Goal: Task Accomplishment & Management: Complete application form

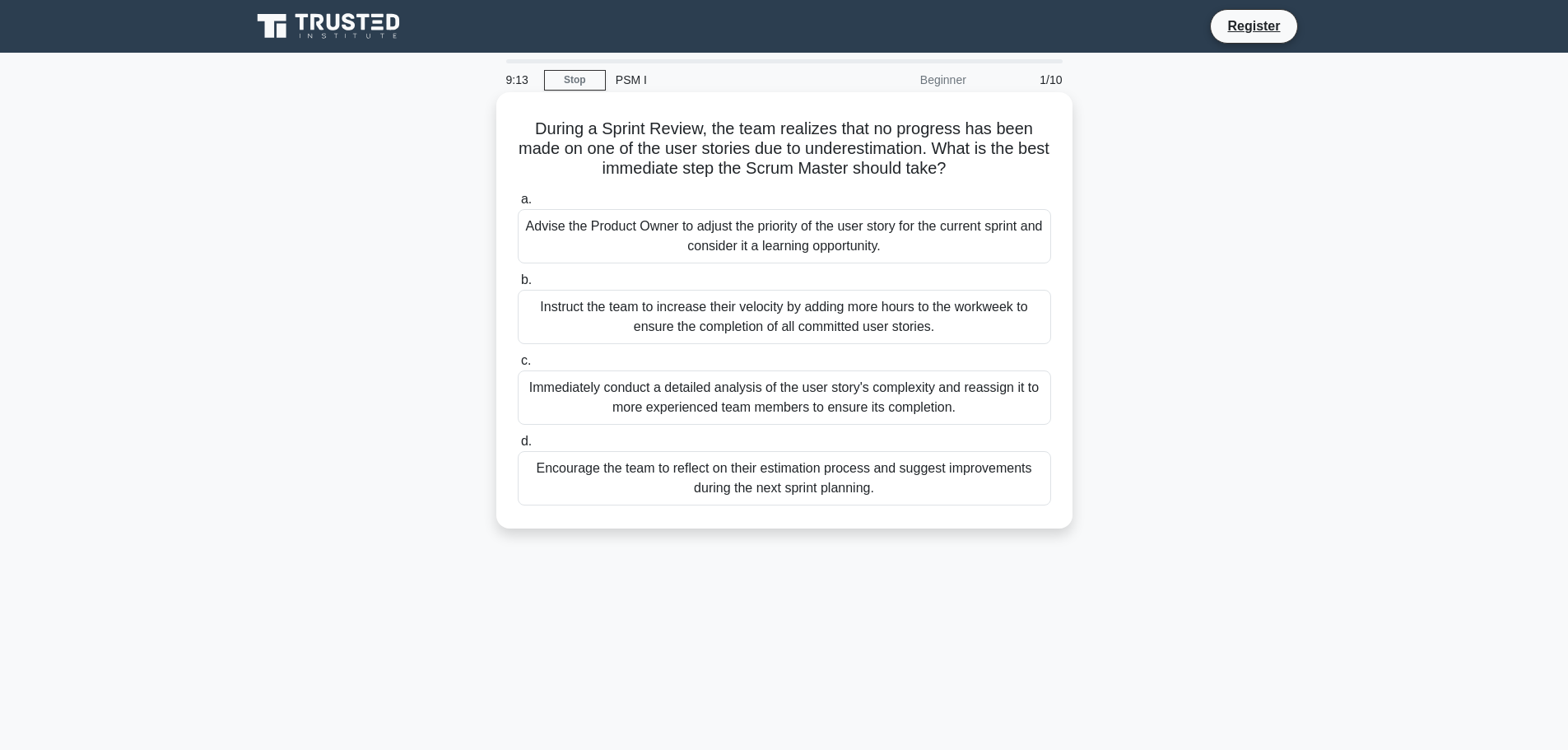
click at [712, 472] on div "Encourage the team to reflect on their estimation process and suggest improveme…" at bounding box center [784, 478] width 533 height 54
click at [518, 447] on input "d. Encourage the team to reflect on their estimation process and suggest improv…" at bounding box center [518, 441] width 0 height 11
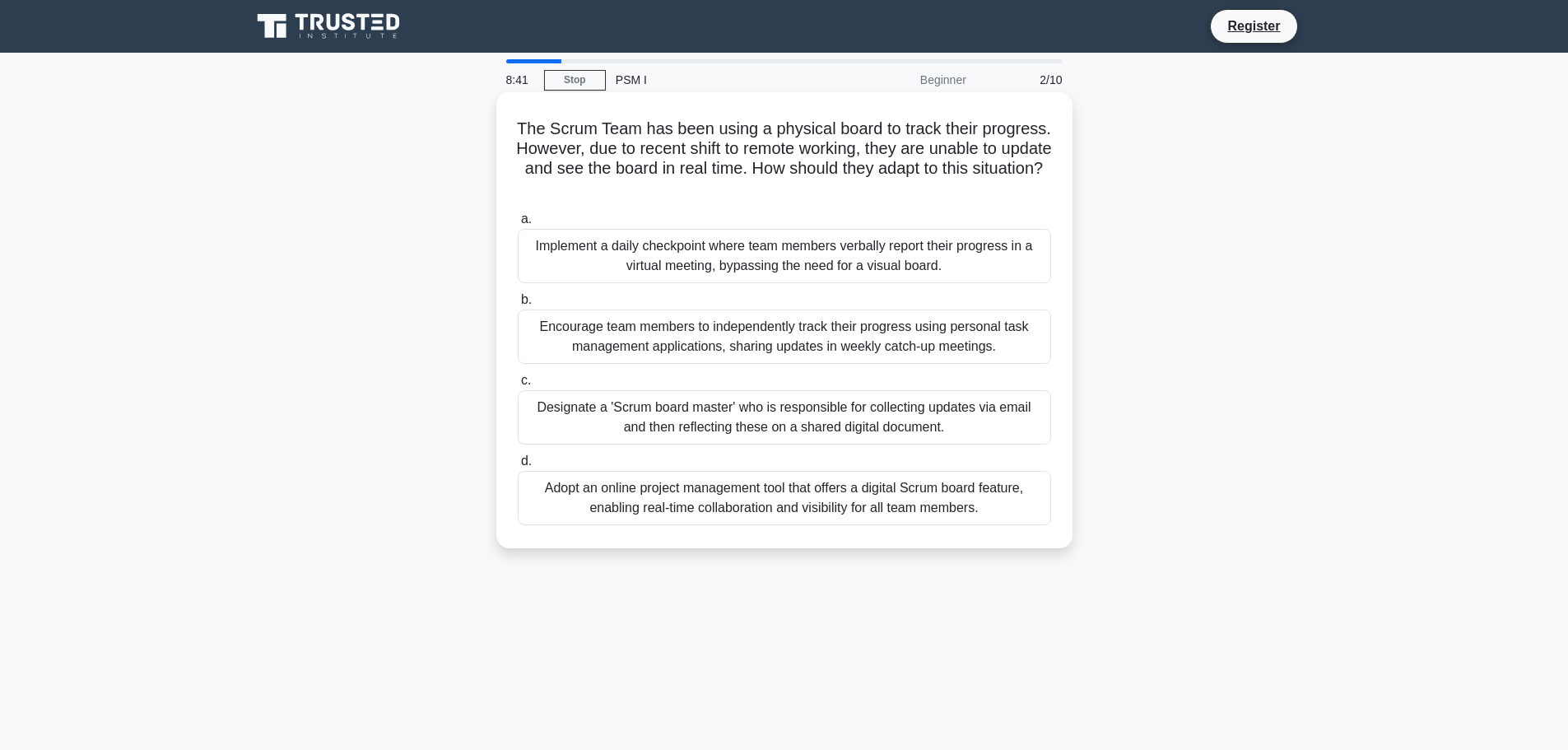
click at [827, 503] on div "Adopt an online project management tool that offers a digital Scrum board featu…" at bounding box center [784, 497] width 533 height 54
click at [518, 466] on input "d. Adopt an online project management tool that offers a digital Scrum board fe…" at bounding box center [518, 461] width 0 height 11
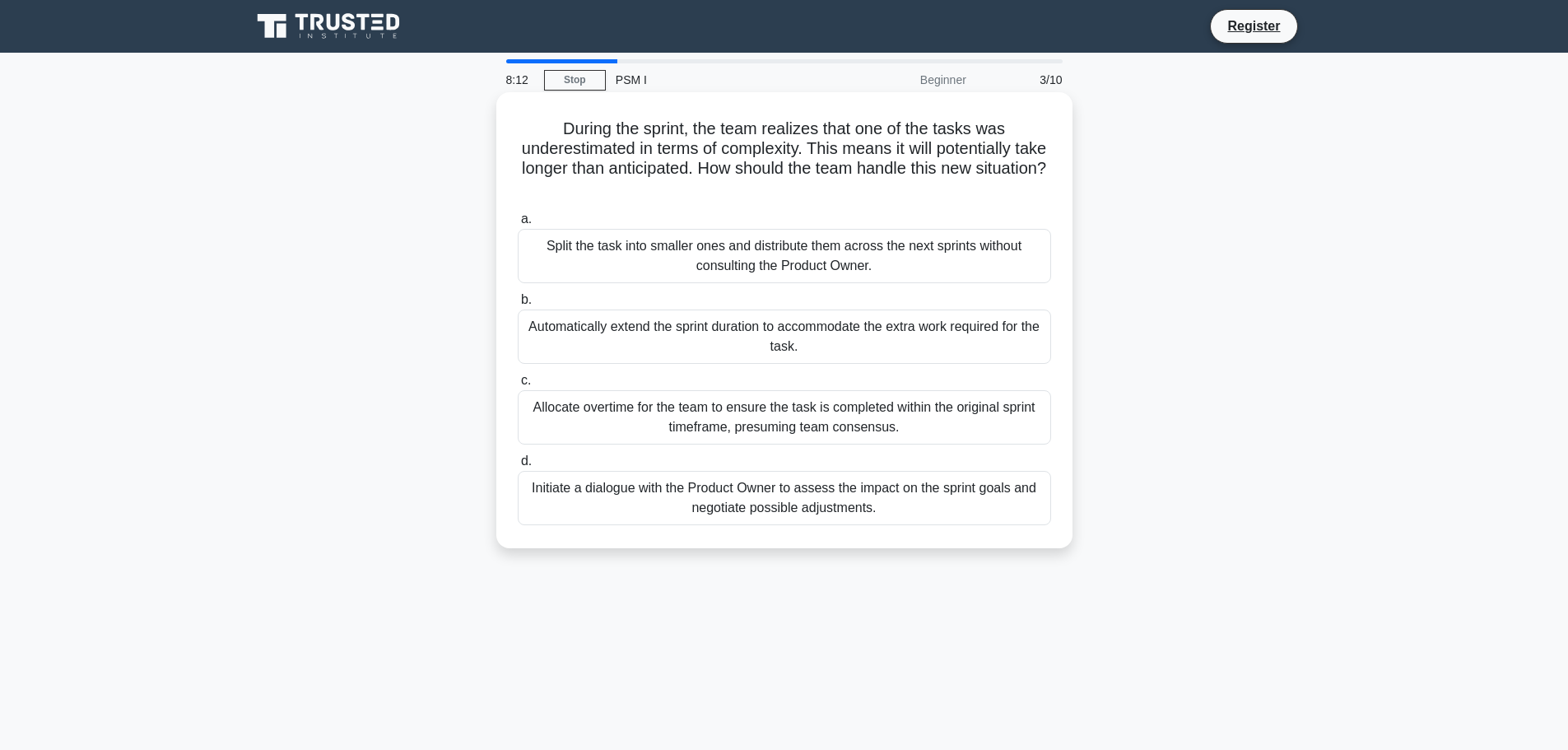
click at [843, 455] on label "d. Initiate a dialogue with the Product Owner to assess the impact on the sprin…" at bounding box center [784, 488] width 533 height 75
click at [518, 456] on input "d. Initiate a dialogue with the Product Owner to assess the impact on the sprin…" at bounding box center [518, 461] width 0 height 11
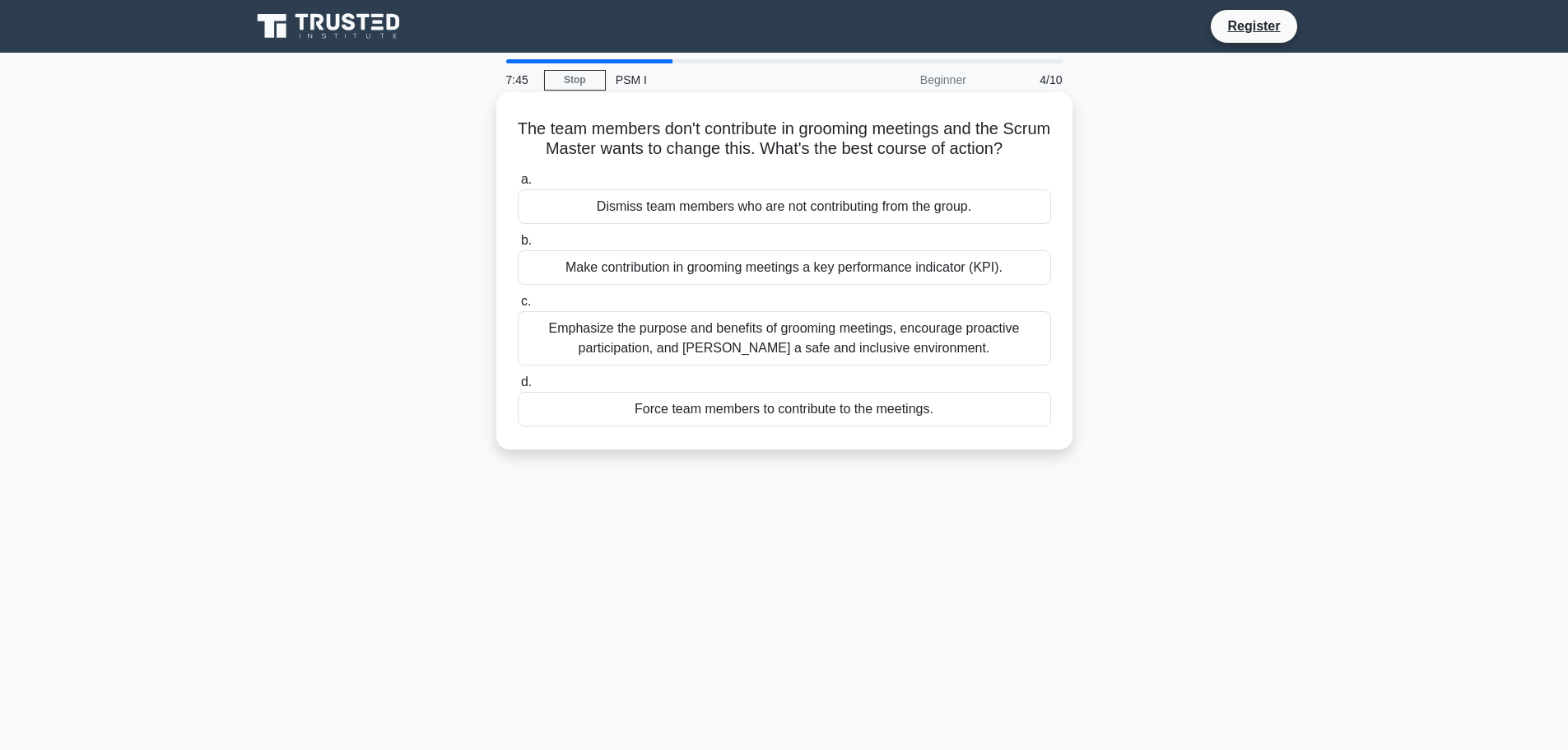
click at [975, 360] on div "Emphasize the purpose and benefits of grooming meetings, encourage proactive pa…" at bounding box center [784, 338] width 533 height 54
click at [518, 307] on input "c. Emphasize the purpose and benefits of grooming meetings, encourage proactive…" at bounding box center [518, 301] width 0 height 11
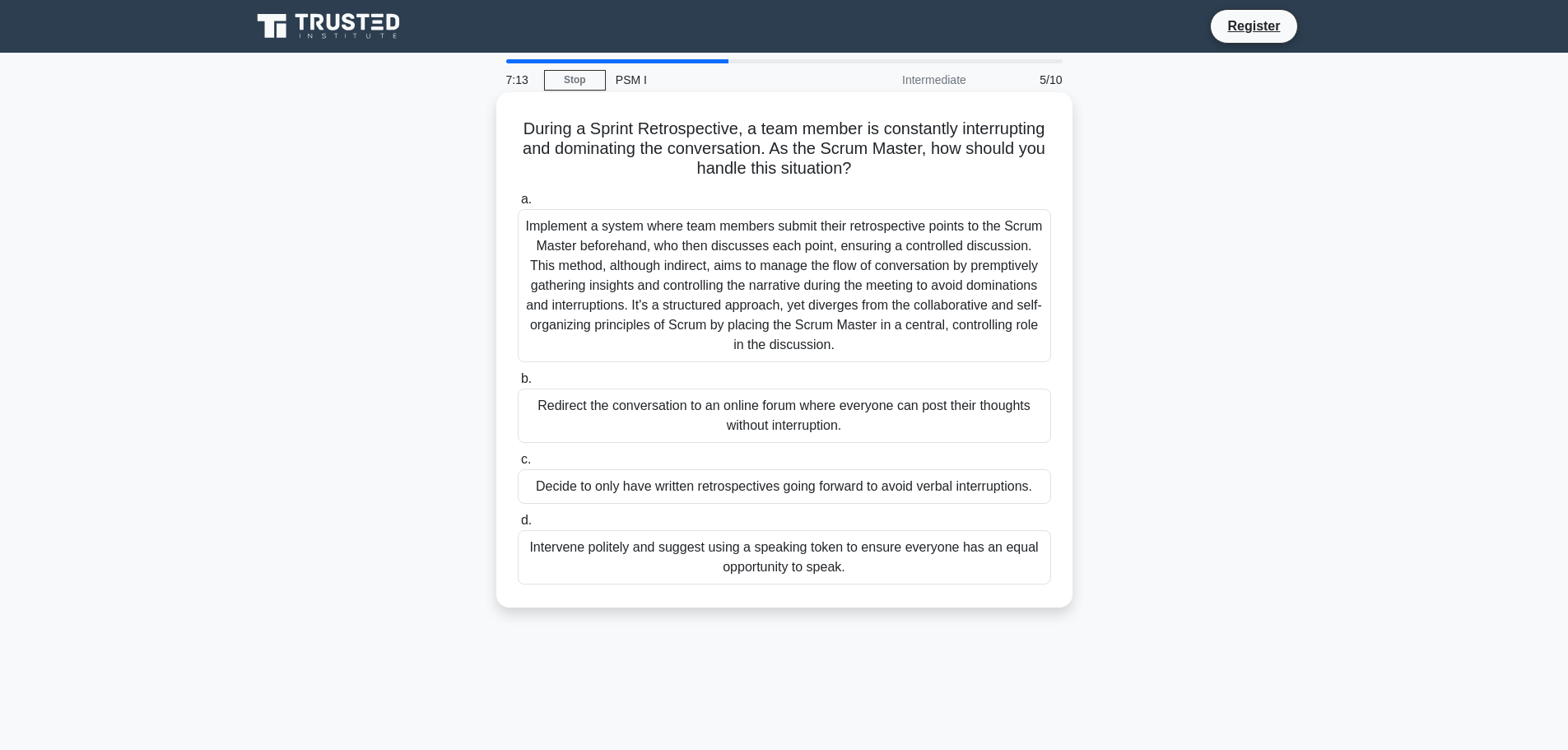
click at [813, 280] on div "Implement a system where team members submit their retrospective points to the …" at bounding box center [784, 285] width 533 height 153
click at [518, 205] on input "a. Implement a system where team members submit their retrospective points to t…" at bounding box center [518, 199] width 0 height 11
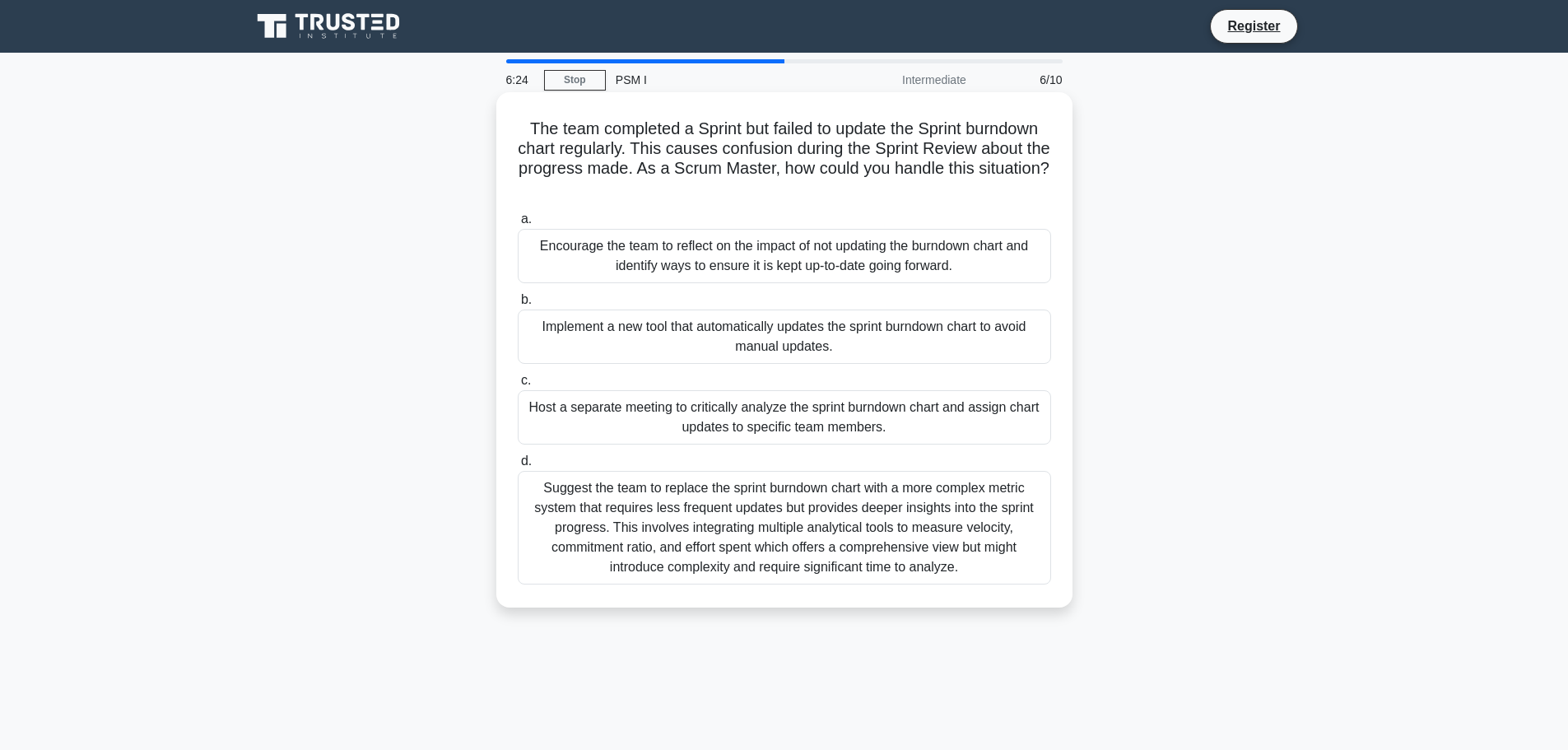
click at [804, 265] on div "Encourage the team to reflect on the impact of not updating the burndown chart …" at bounding box center [784, 255] width 533 height 54
click at [518, 225] on input "a. Encourage the team to reflect on the impact of not updating the burndown cha…" at bounding box center [518, 219] width 0 height 11
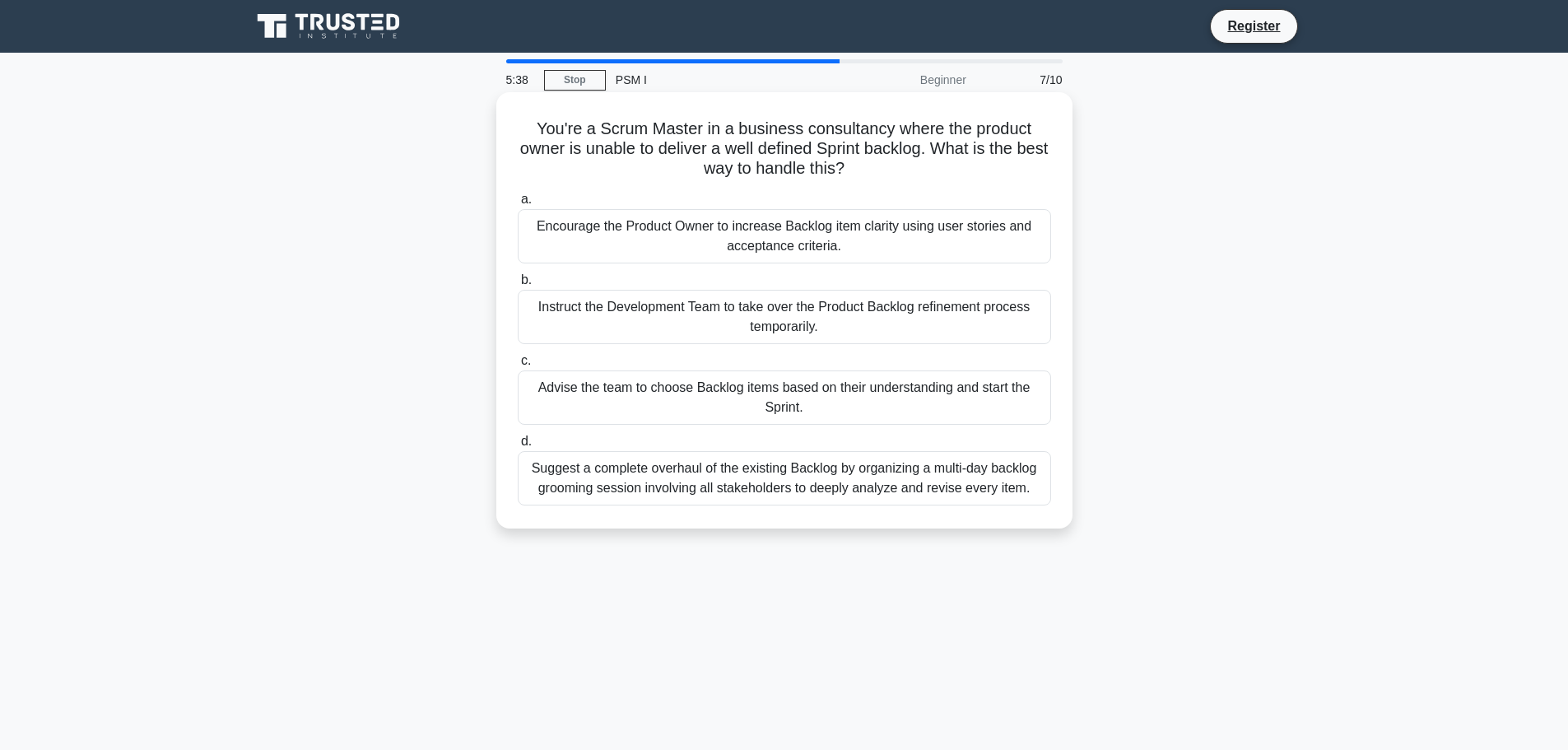
click at [813, 241] on div "Encourage the Product Owner to increase Backlog item clarity using user stories…" at bounding box center [784, 236] width 533 height 54
click at [518, 205] on input "a. Encourage the Product Owner to increase Backlog item clarity using user stor…" at bounding box center [518, 199] width 0 height 11
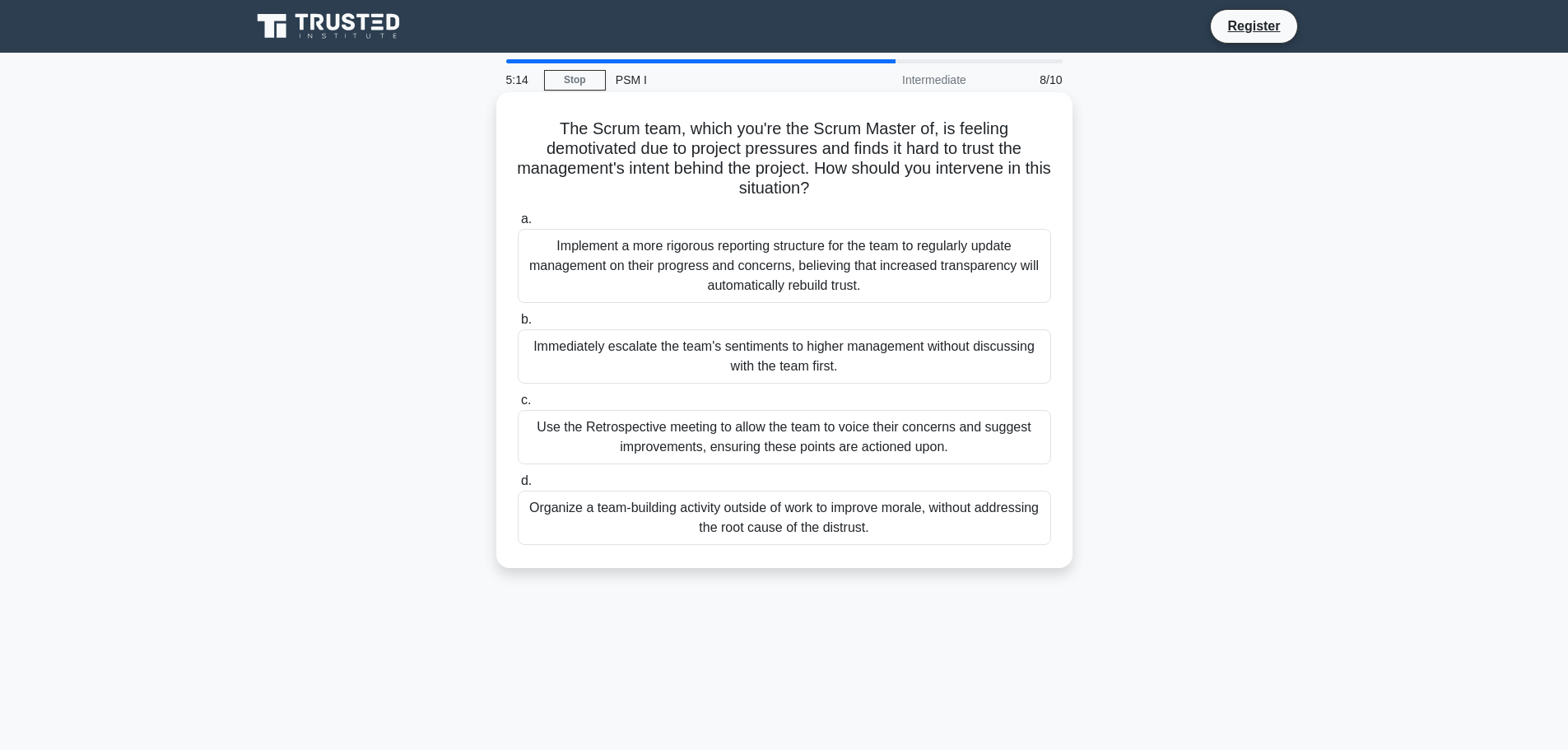
click at [825, 445] on div "Use the Retrospective meeting to allow the team to voice their concerns and sug…" at bounding box center [784, 437] width 533 height 54
click at [518, 405] on input "c. Use the Retrospective meeting to allow the team to voice their concerns and …" at bounding box center [518, 400] width 0 height 11
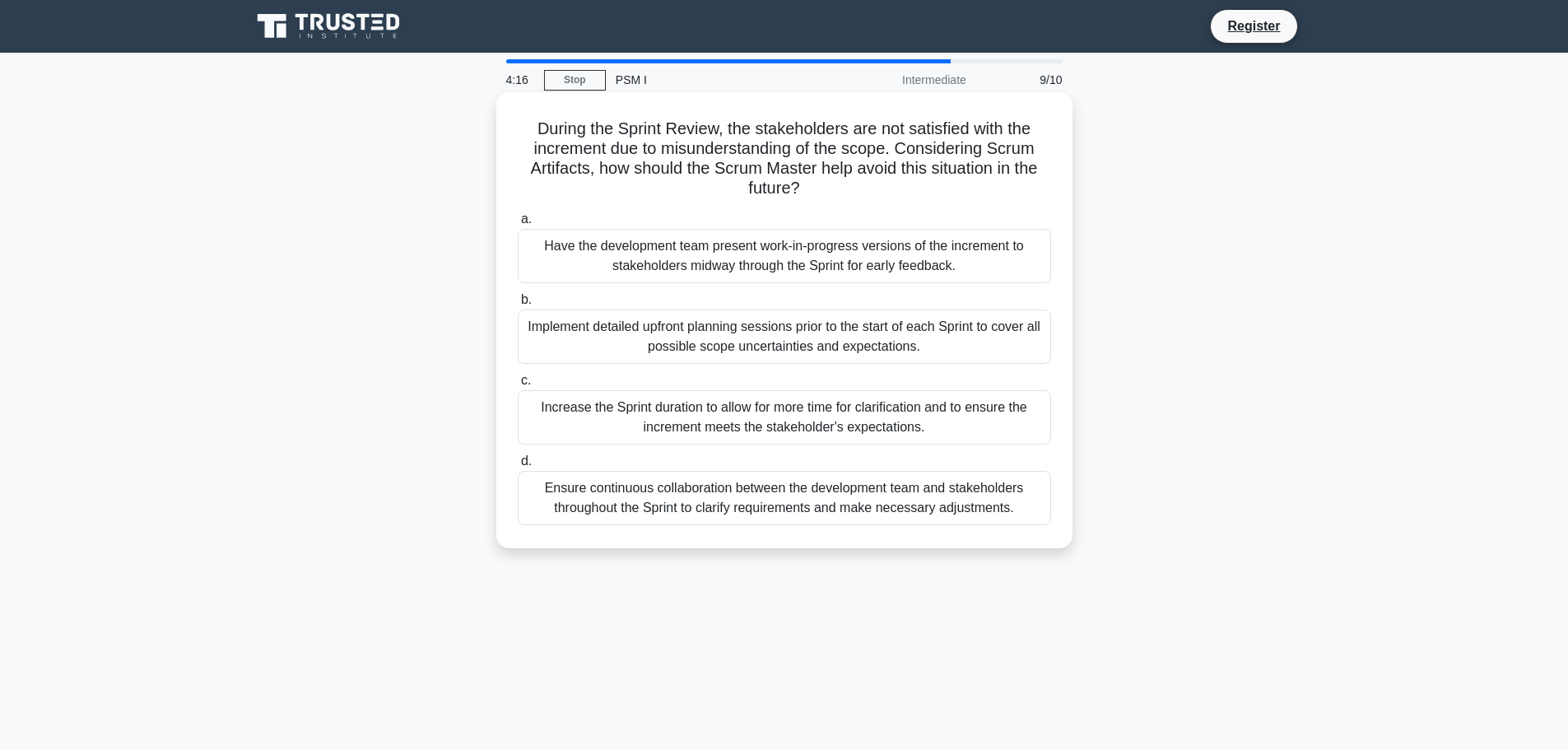
click at [786, 499] on div "Ensure continuous collaboration between the development team and stakeholders t…" at bounding box center [784, 497] width 533 height 54
click at [518, 466] on input "d. Ensure continuous collaboration between the development team and stakeholder…" at bounding box center [518, 461] width 0 height 11
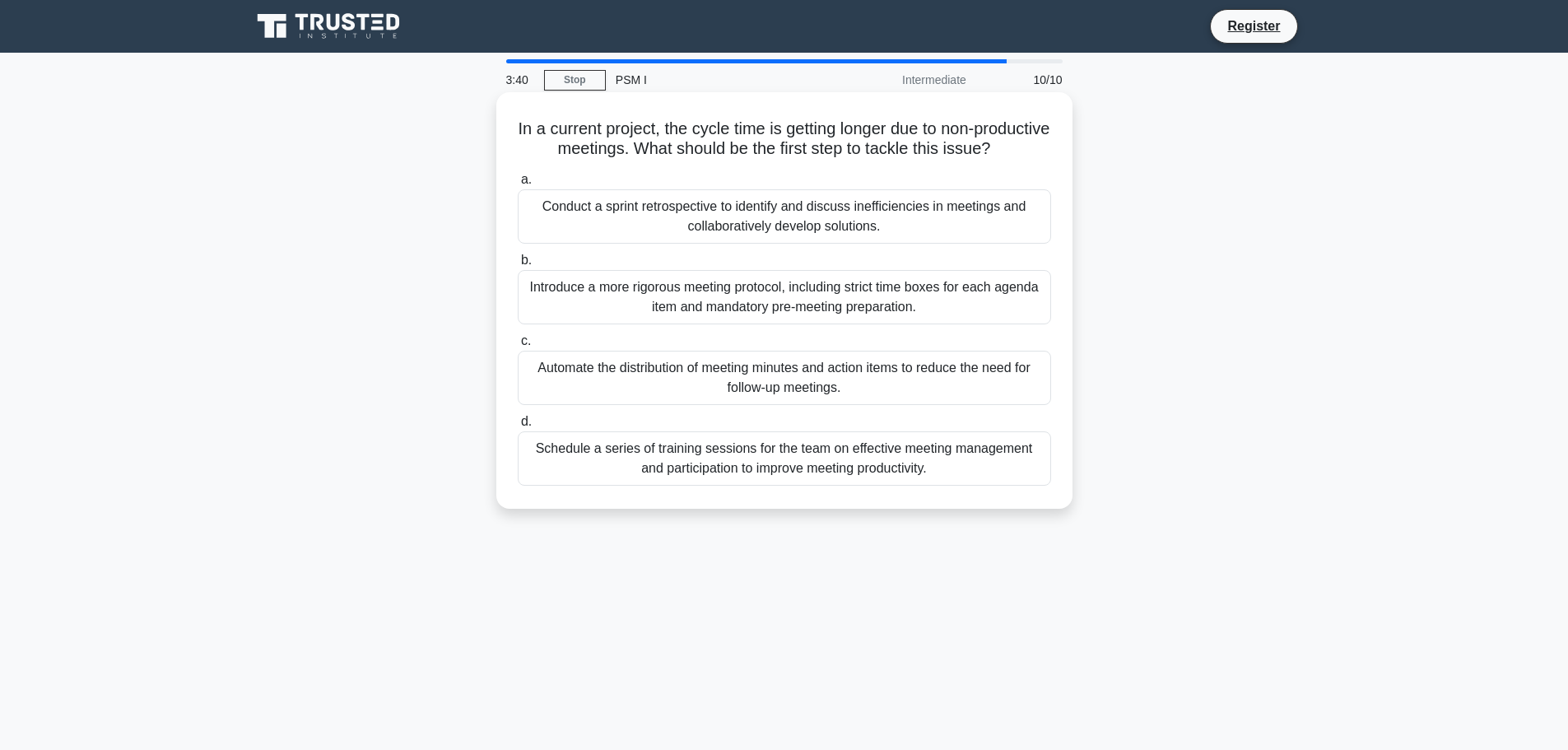
click at [850, 320] on div "Introduce a more rigorous meeting protocol, including strict time boxes for eac…" at bounding box center [784, 297] width 533 height 54
click at [518, 266] on input "b. Introduce a more rigorous meeting protocol, including strict time boxes for …" at bounding box center [518, 260] width 0 height 11
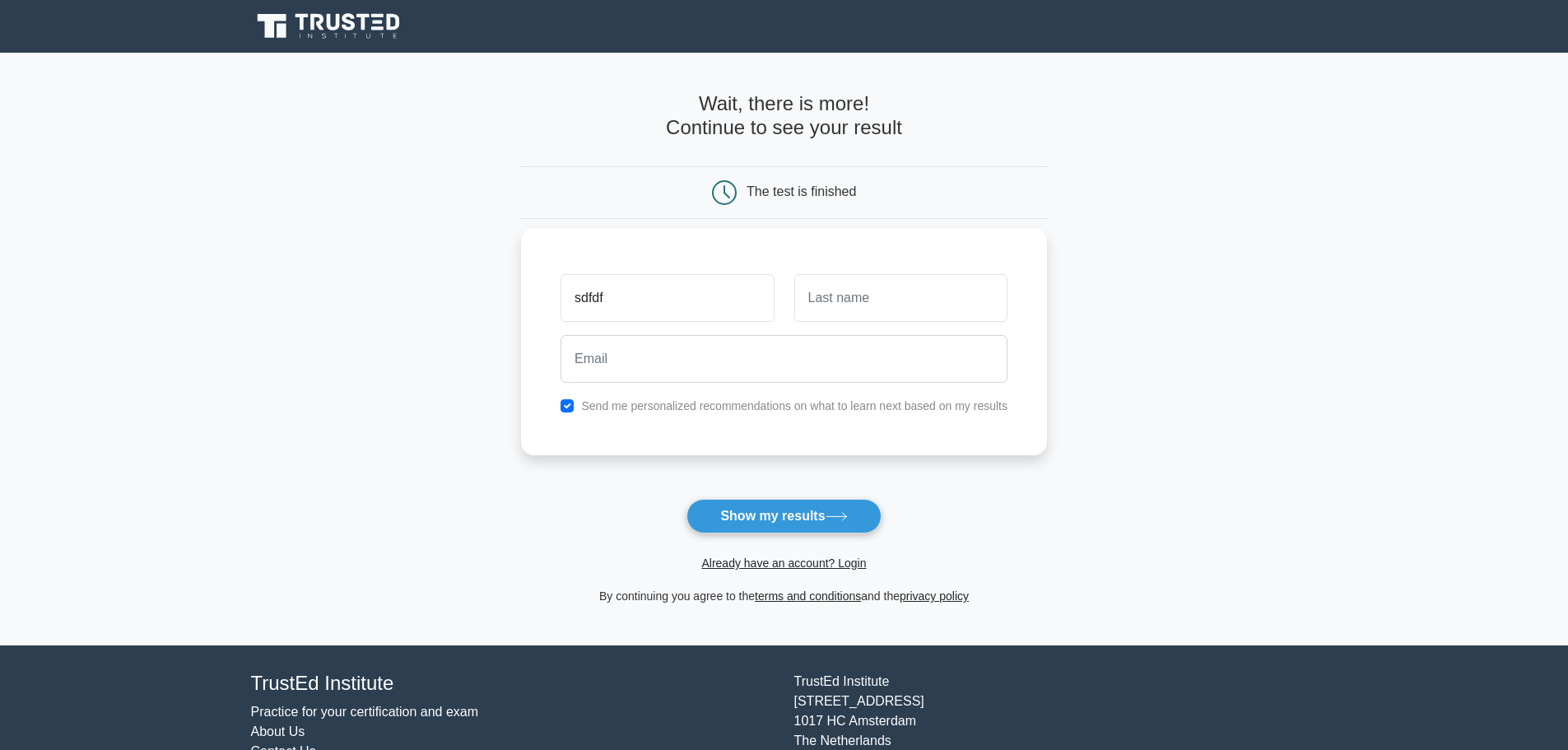
type input "sdfdf"
click at [861, 291] on input "text" at bounding box center [901, 297] width 213 height 47
type input "dfsf"
click at [692, 354] on input "email" at bounding box center [784, 358] width 447 height 47
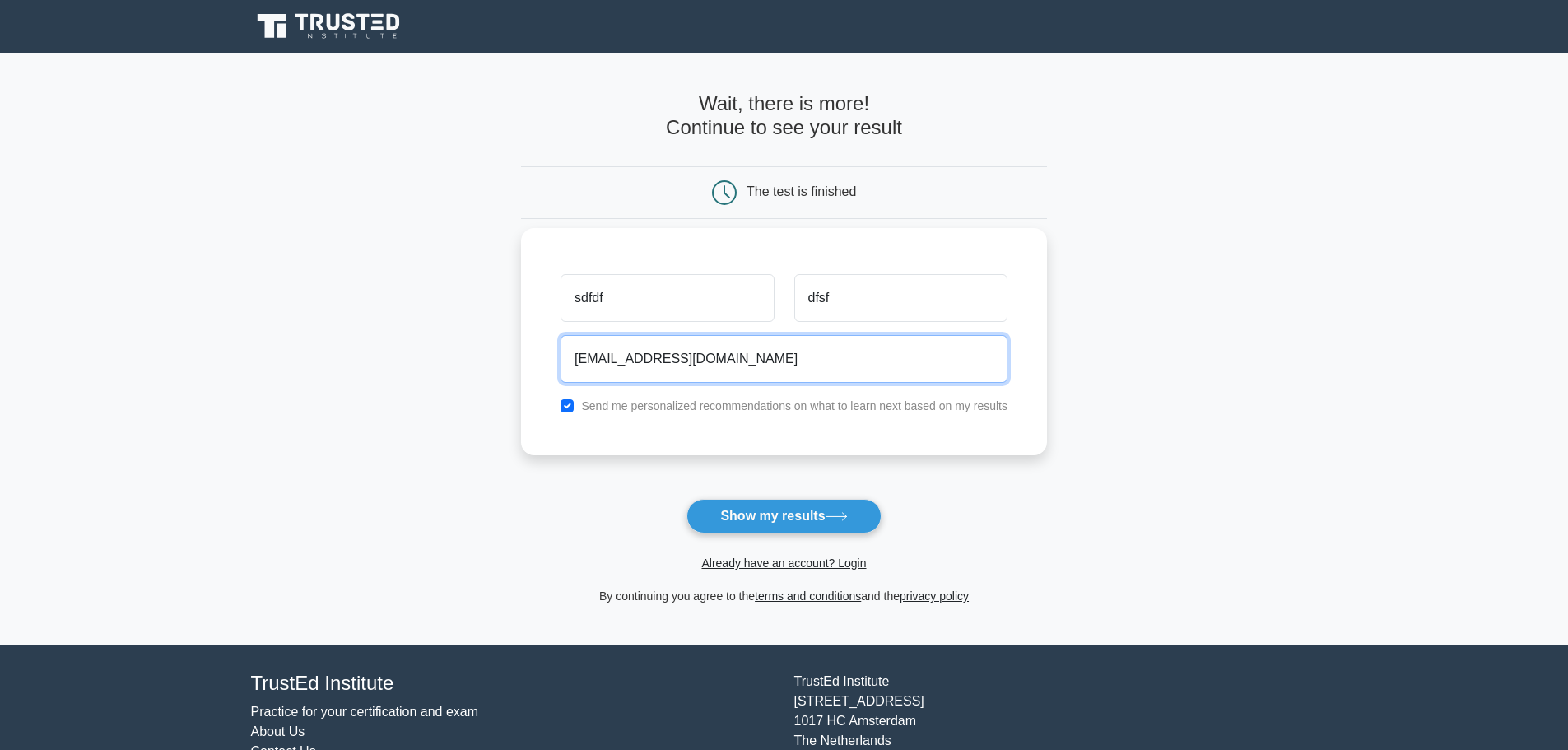
type input "sddss@ggg.com"
click at [568, 406] on input "checkbox" at bounding box center [567, 405] width 14 height 14
checkbox input "false"
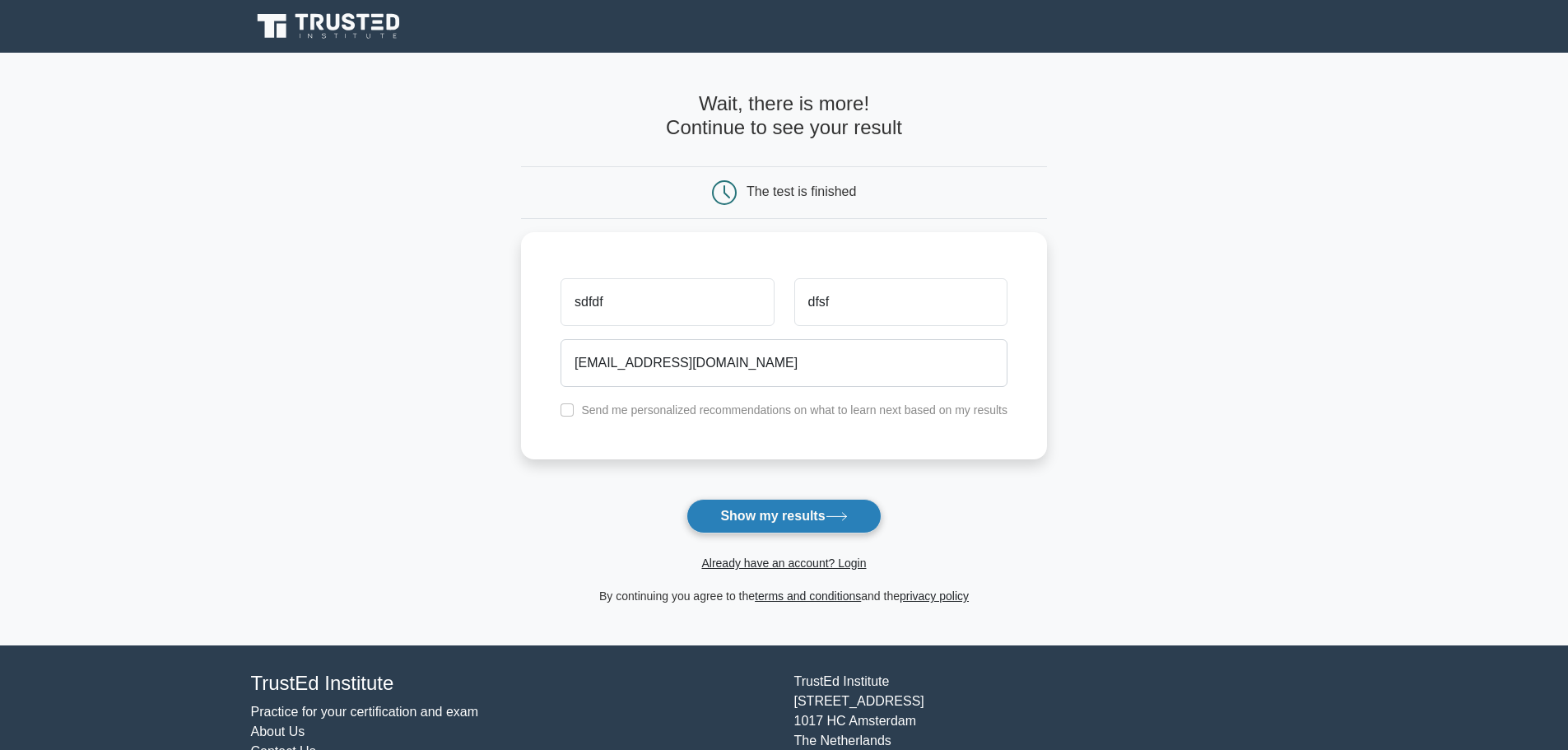
click at [827, 514] on button "Show my results" at bounding box center [783, 516] width 195 height 35
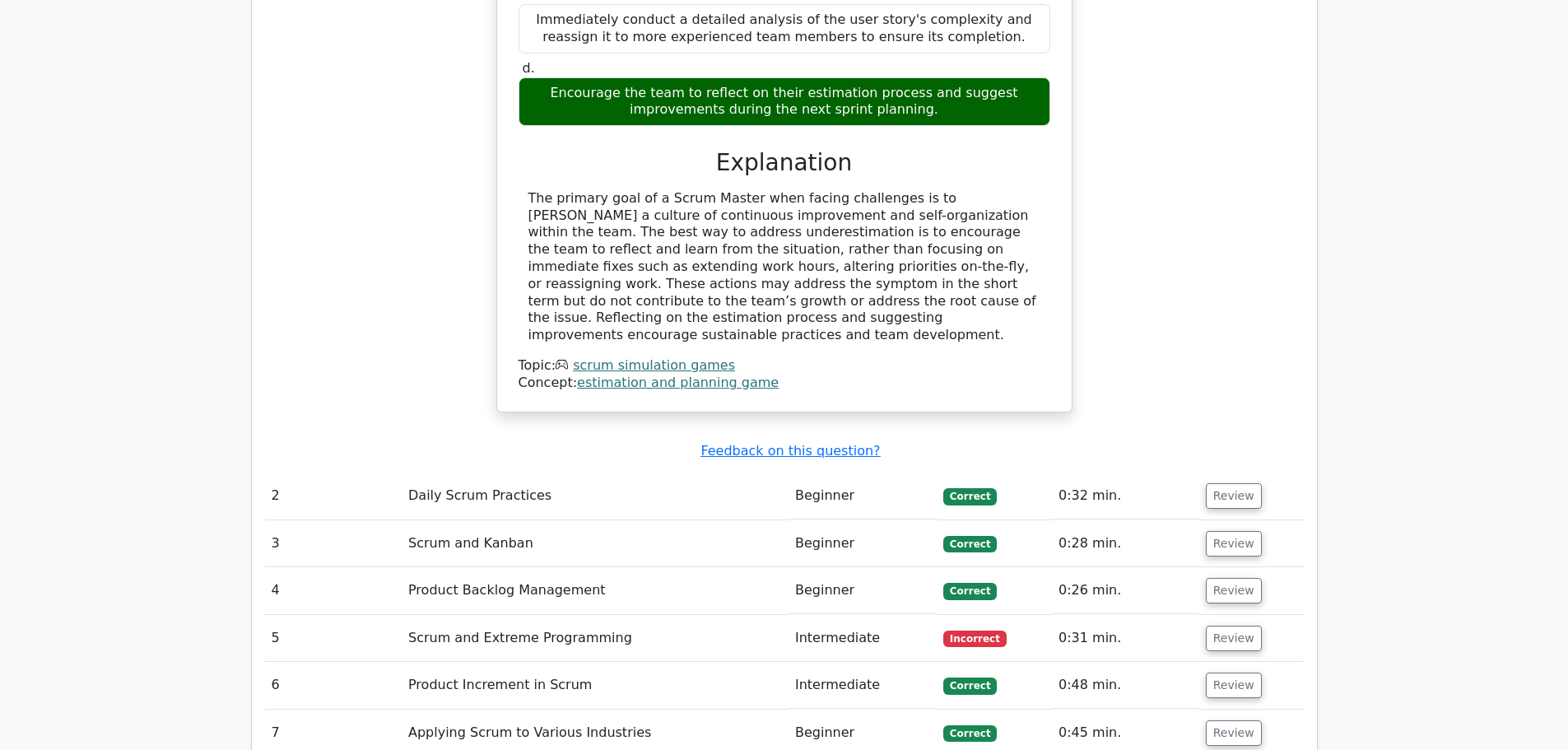
scroll to position [2140, 0]
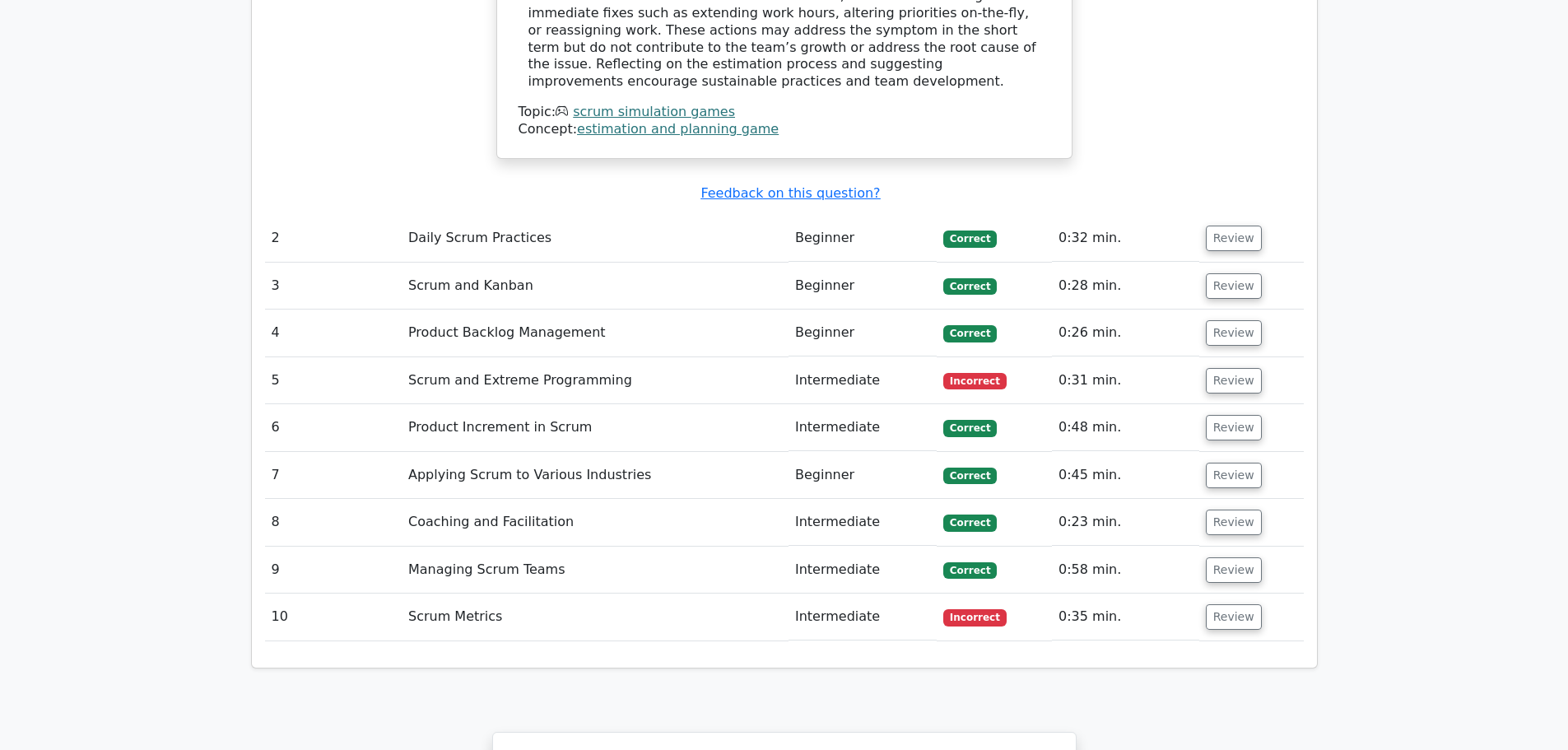
click at [1066, 357] on td "0:31 min." at bounding box center [1126, 380] width 147 height 46
click at [1219, 368] on button "Review" at bounding box center [1234, 380] width 56 height 25
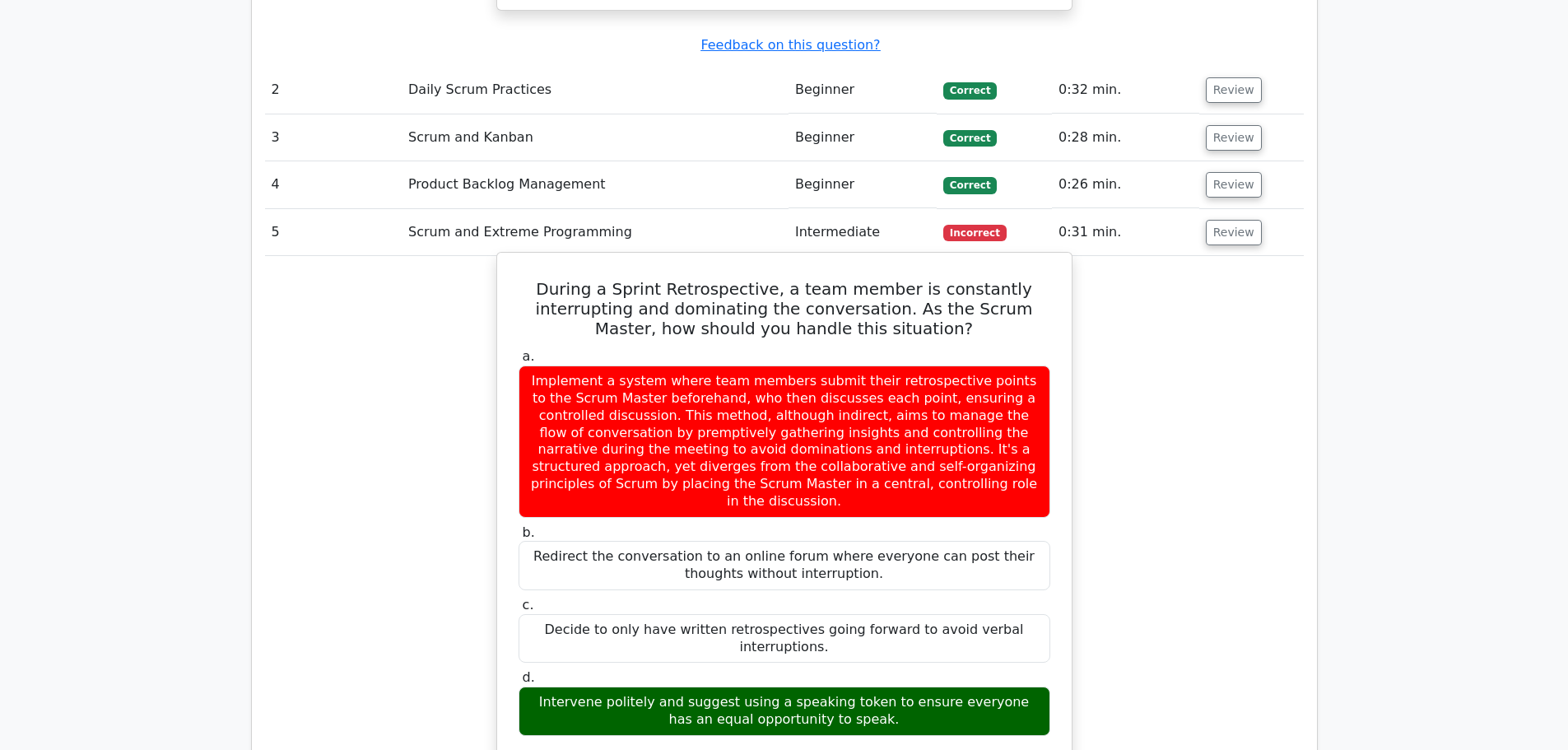
scroll to position [2304, 0]
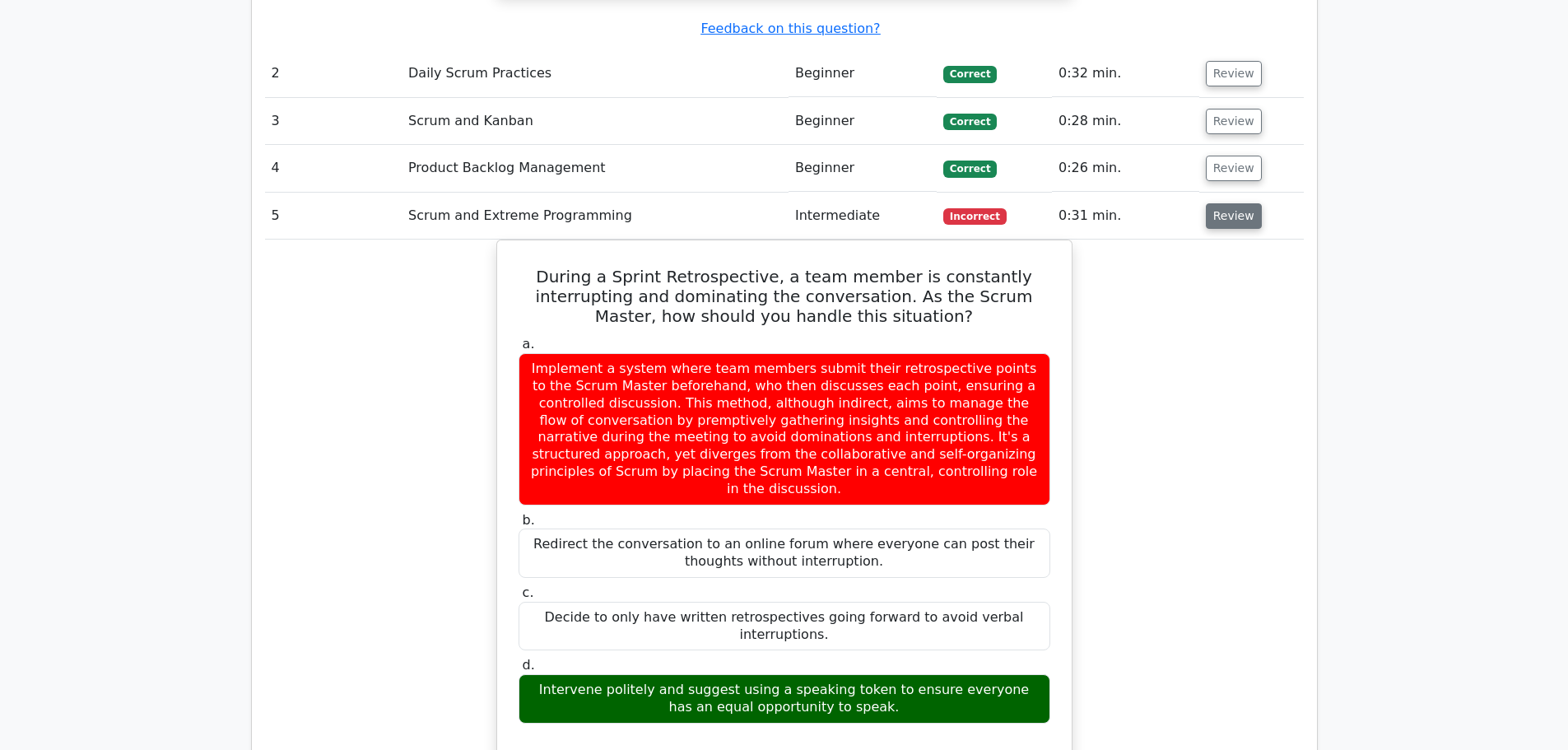
click at [1241, 203] on button "Review" at bounding box center [1234, 216] width 56 height 25
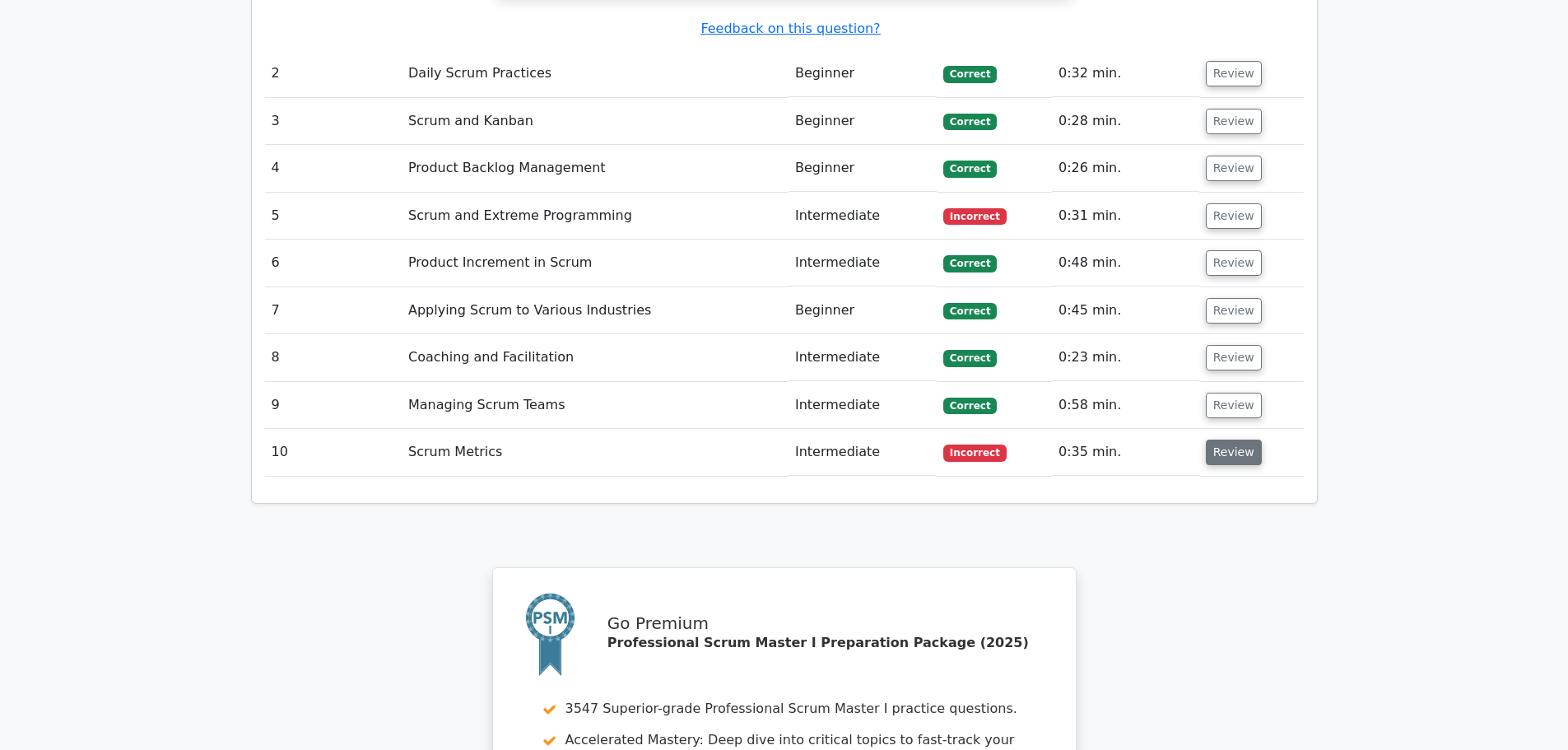
click at [1226, 439] on button "Review" at bounding box center [1234, 452] width 56 height 25
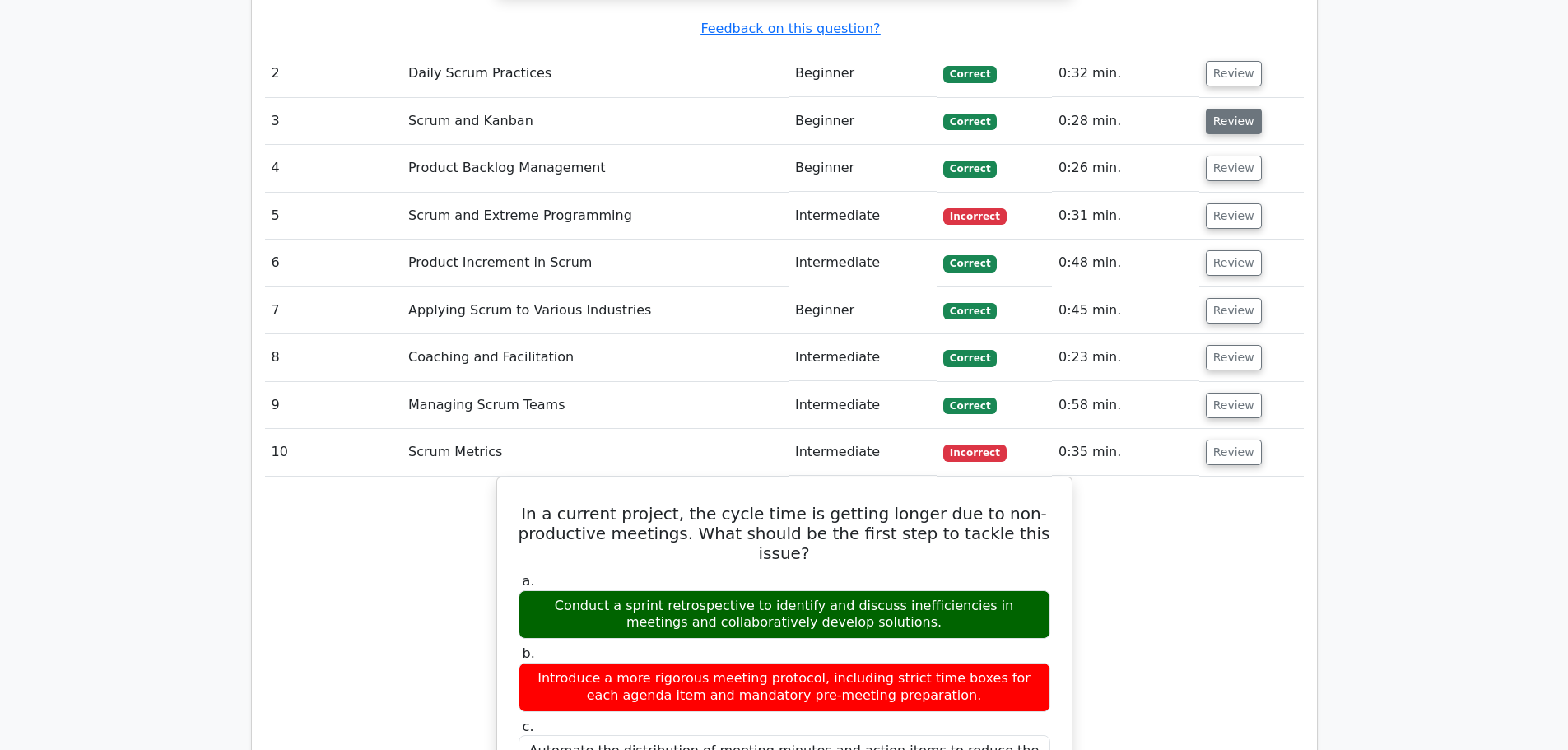
click at [1230, 108] on button "Review" at bounding box center [1234, 121] width 56 height 25
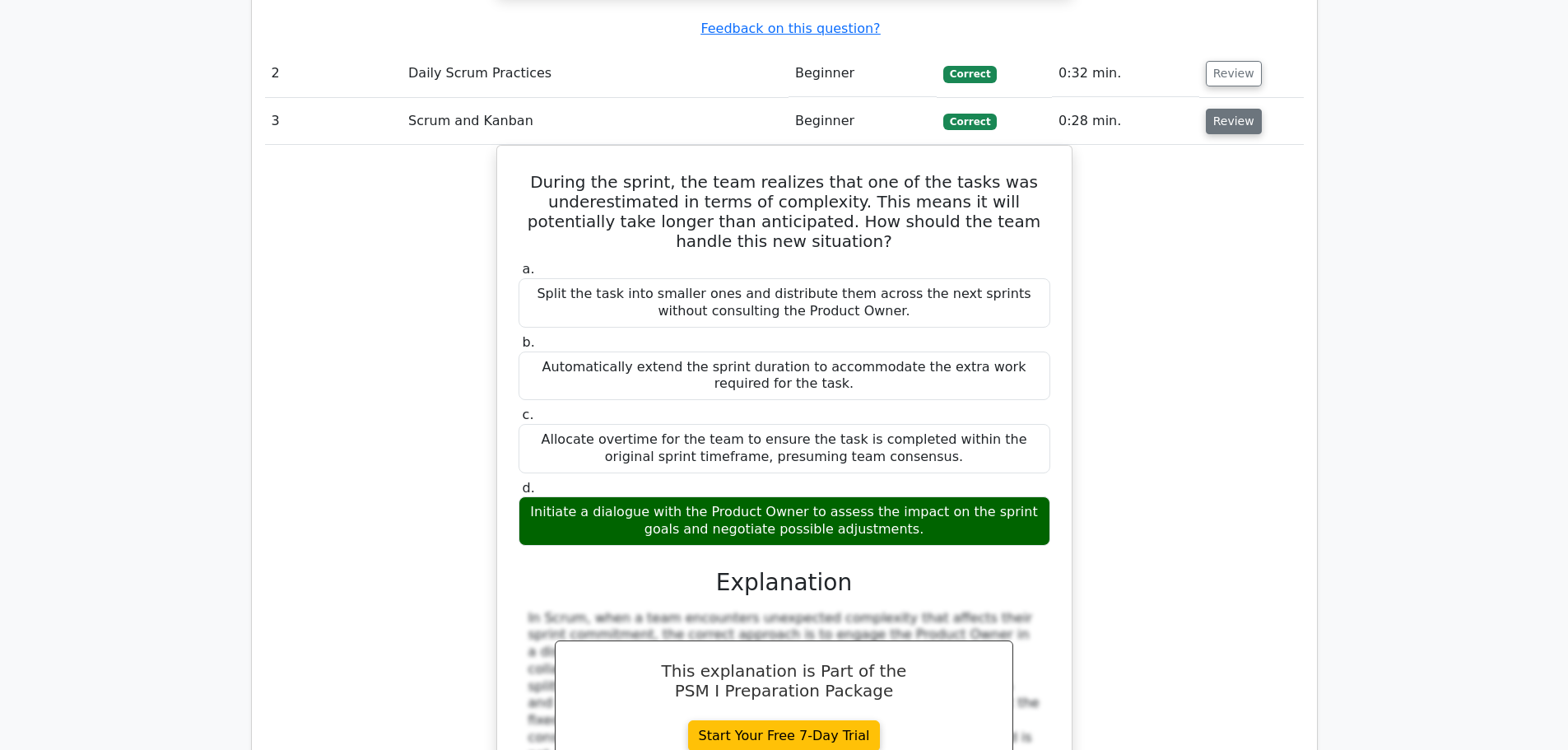
click at [1230, 108] on button "Review" at bounding box center [1234, 121] width 56 height 25
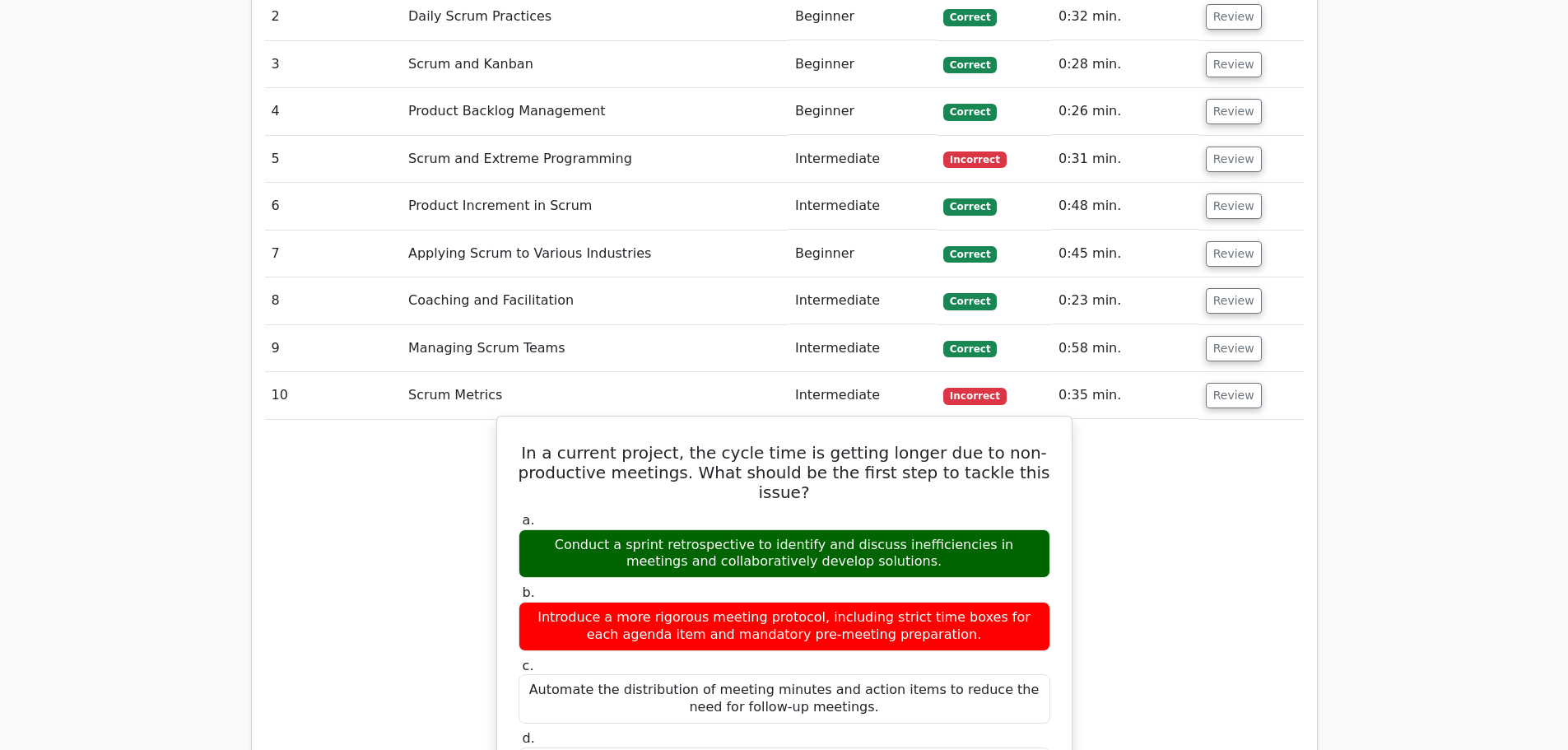
scroll to position [2386, 0]
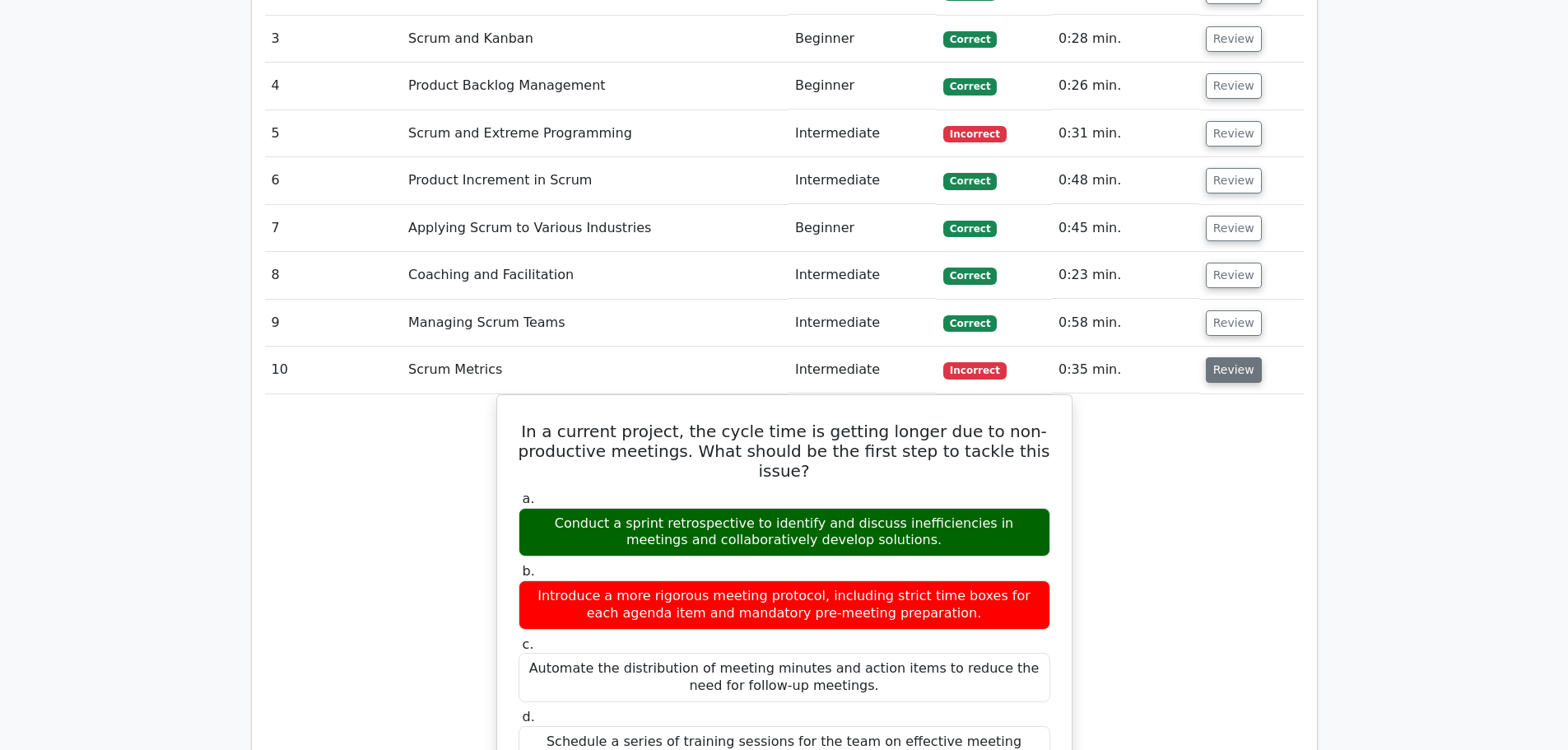
click at [1245, 357] on button "Review" at bounding box center [1234, 370] width 56 height 25
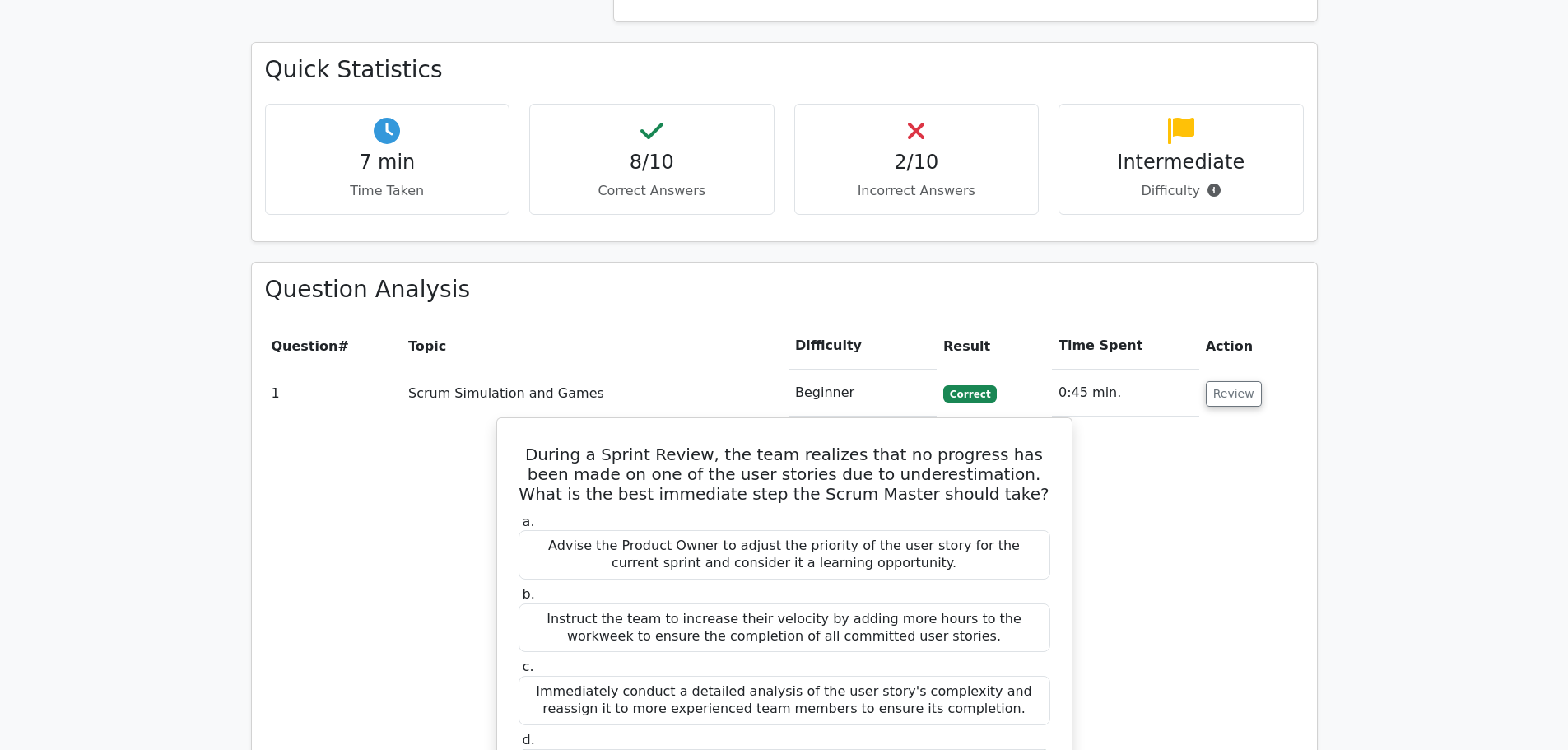
scroll to position [1153, 0]
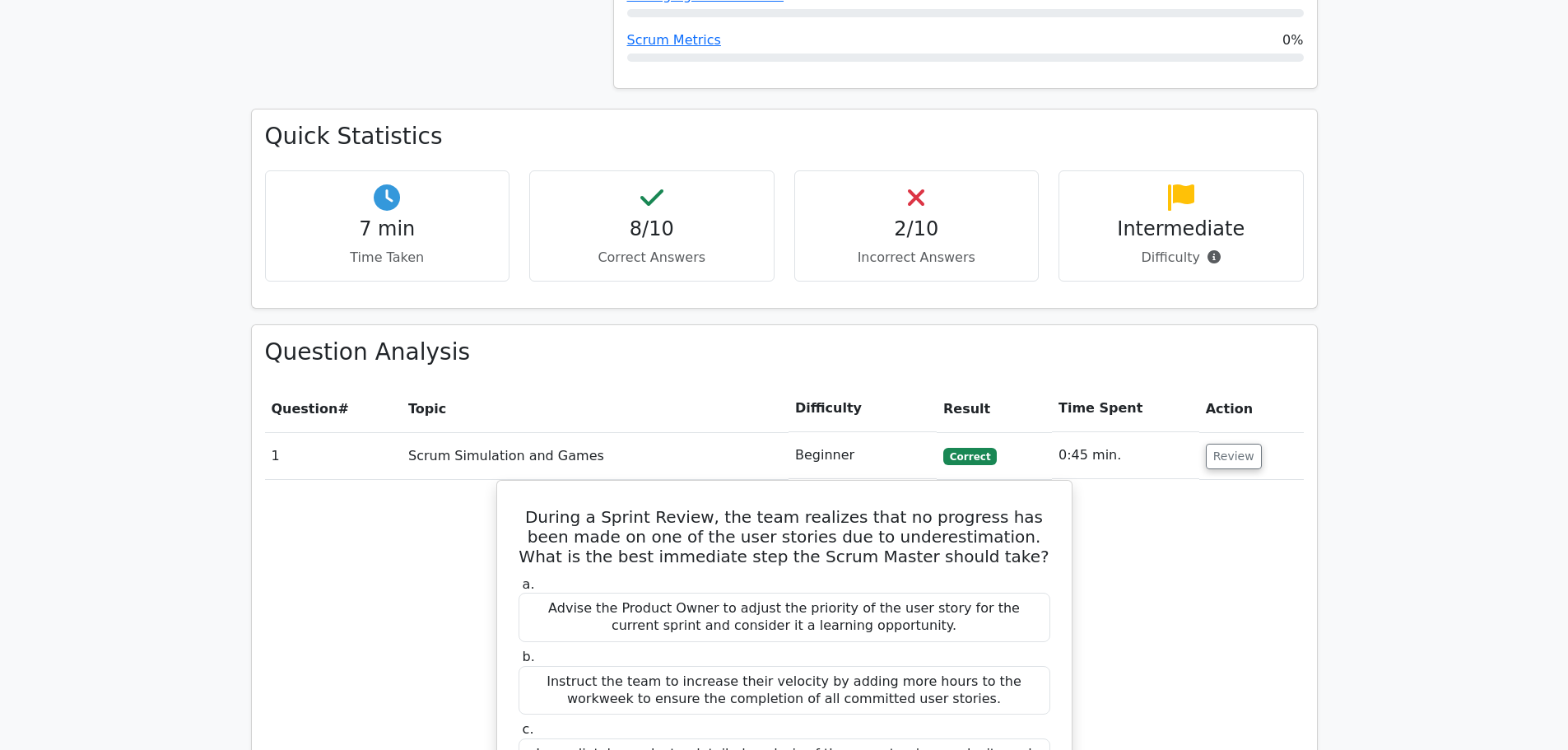
click at [1152, 432] on td "0:45 min." at bounding box center [1126, 455] width 147 height 46
click at [1214, 443] on button "Review" at bounding box center [1234, 456] width 56 height 25
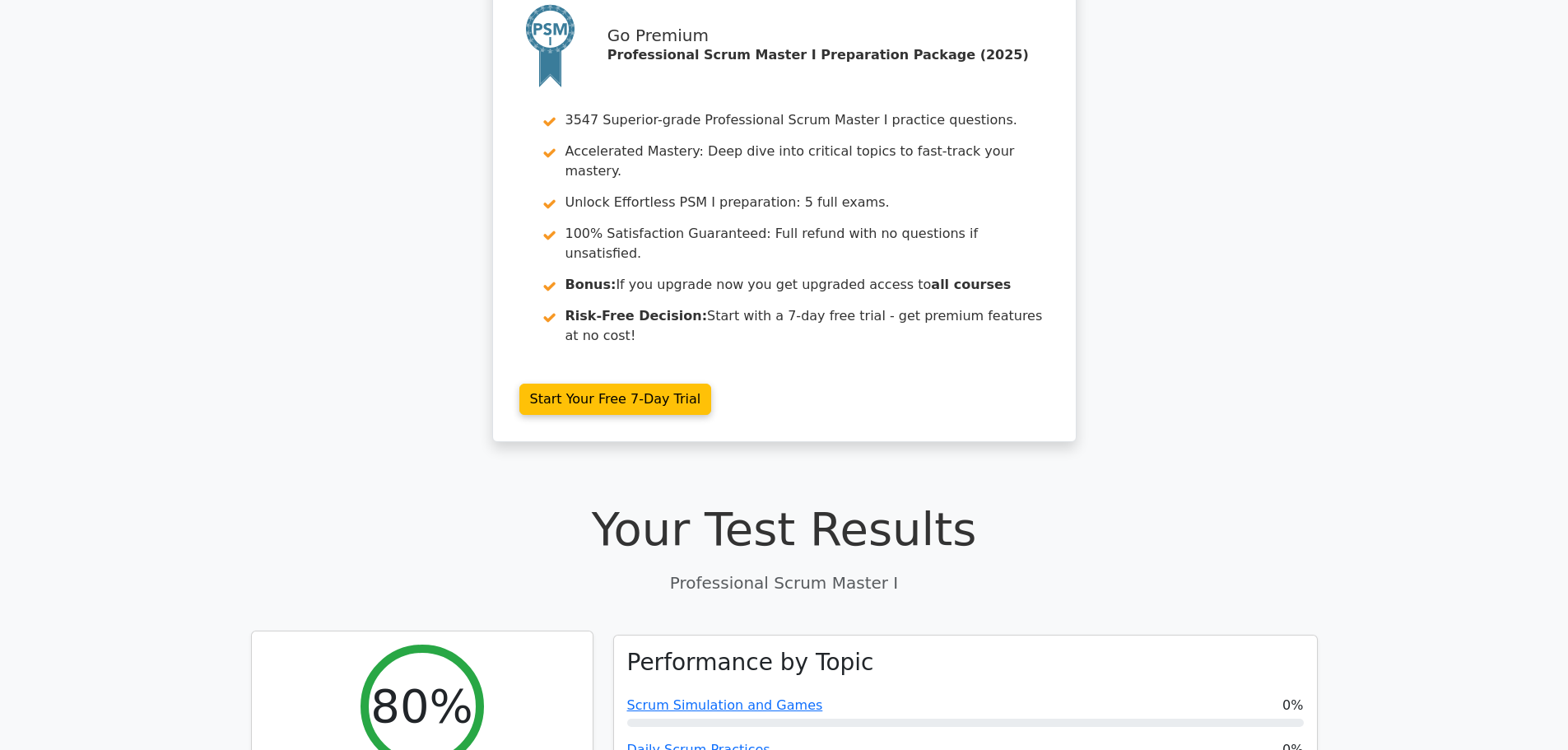
scroll to position [0, 0]
